Goal: Navigation & Orientation: Find specific page/section

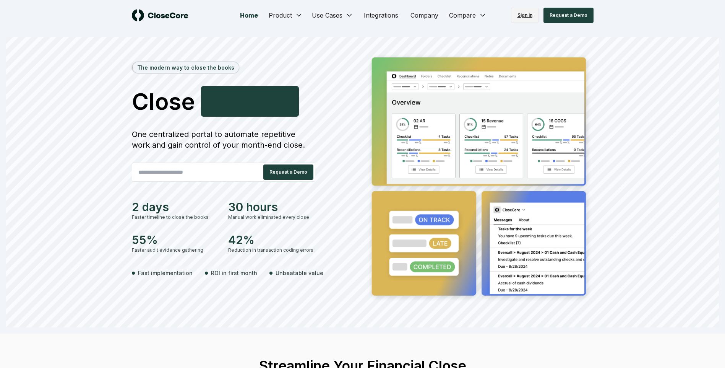
drag, startPoint x: 531, startPoint y: 17, endPoint x: 526, endPoint y: 18, distance: 5.1
click at [531, 17] on link "Sign in" at bounding box center [525, 15] width 28 height 15
